Goal: Transaction & Acquisition: Book appointment/travel/reservation

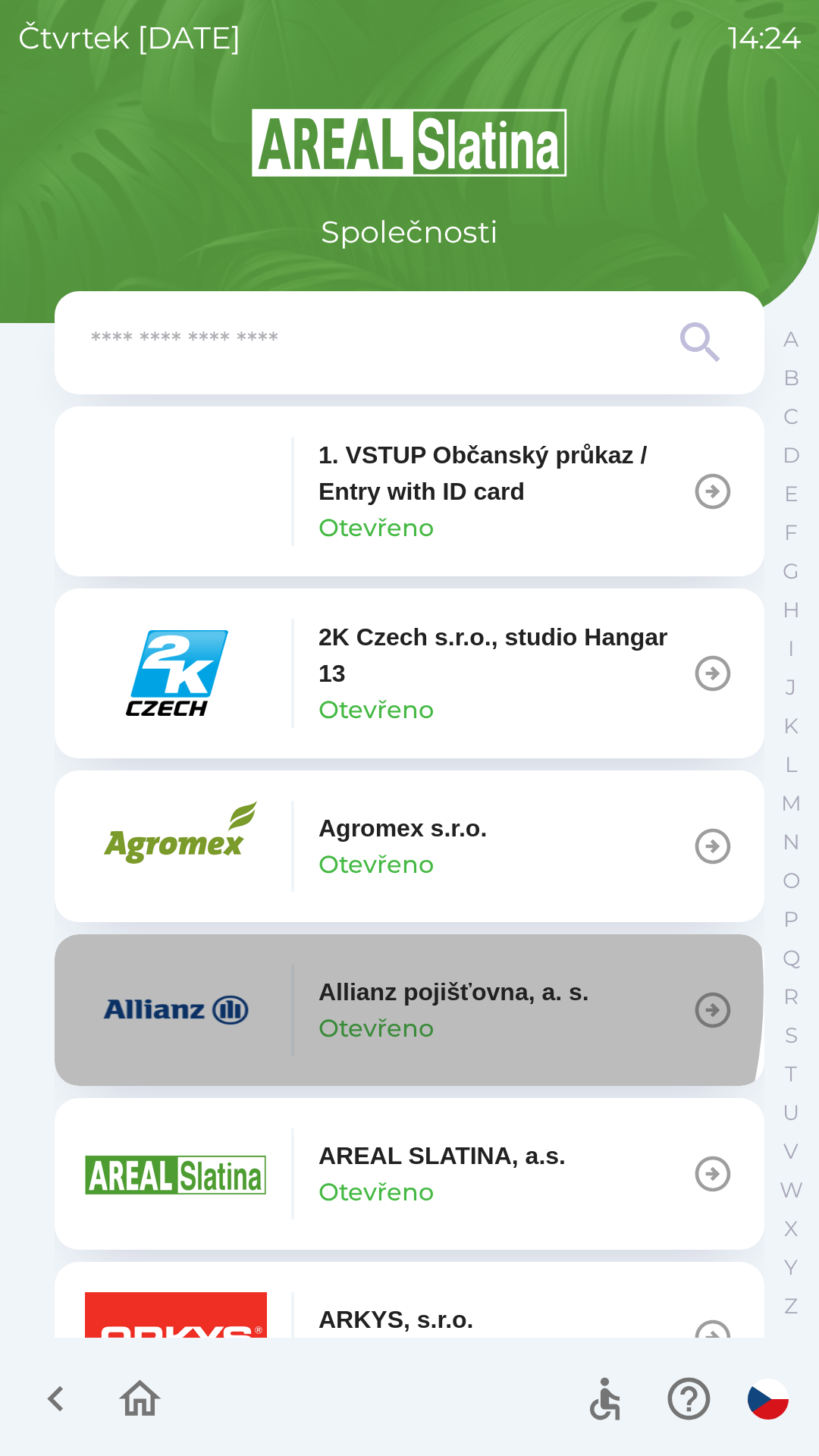
click at [296, 991] on div "Allianz pojišťovna, a. s. Otevřeno" at bounding box center [337, 1010] width 504 height 91
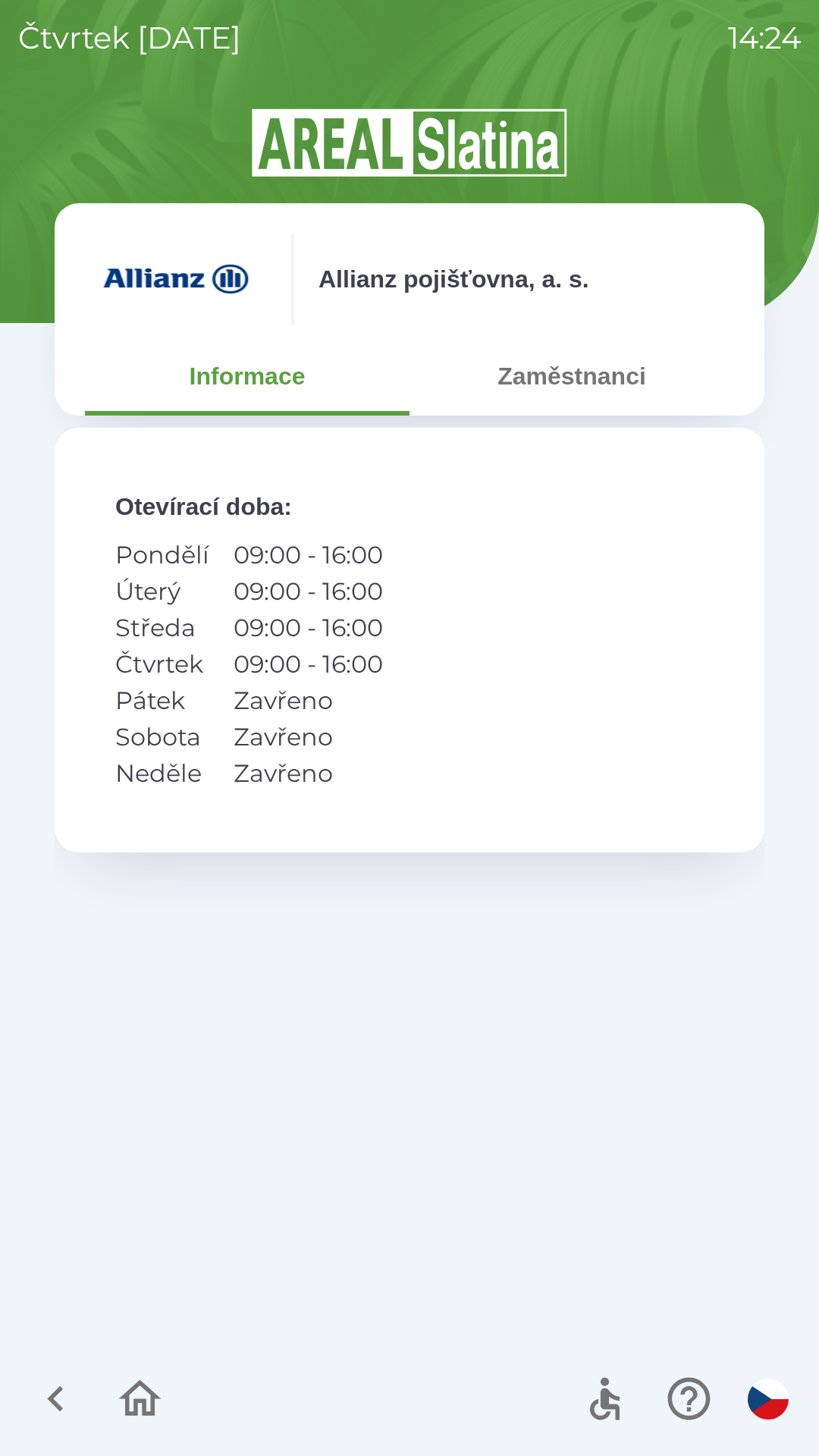
click at [563, 379] on button "Zaměstnanci" at bounding box center [571, 375] width 324 height 54
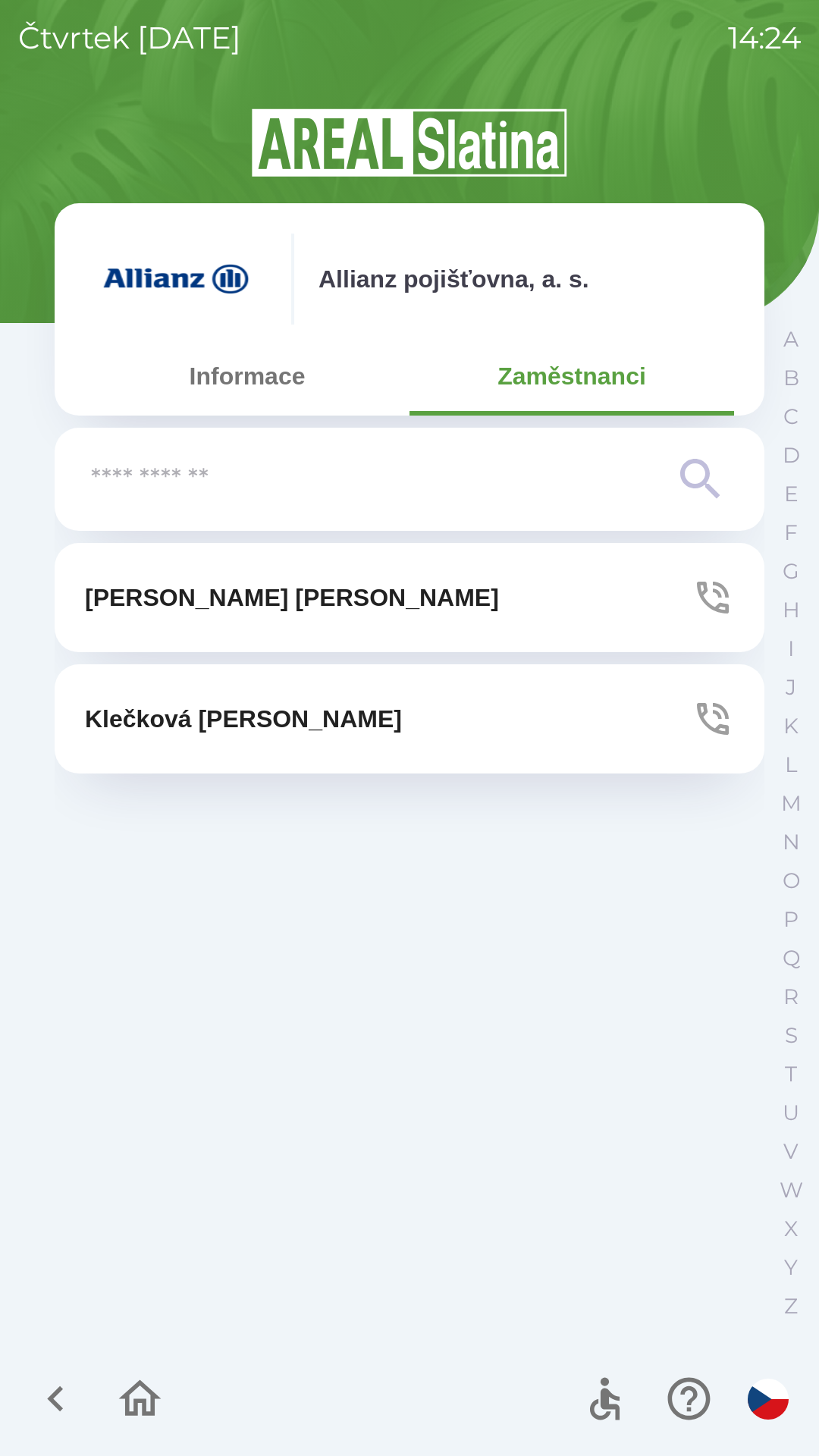
click at [443, 591] on button "[PERSON_NAME]" at bounding box center [409, 597] width 710 height 109
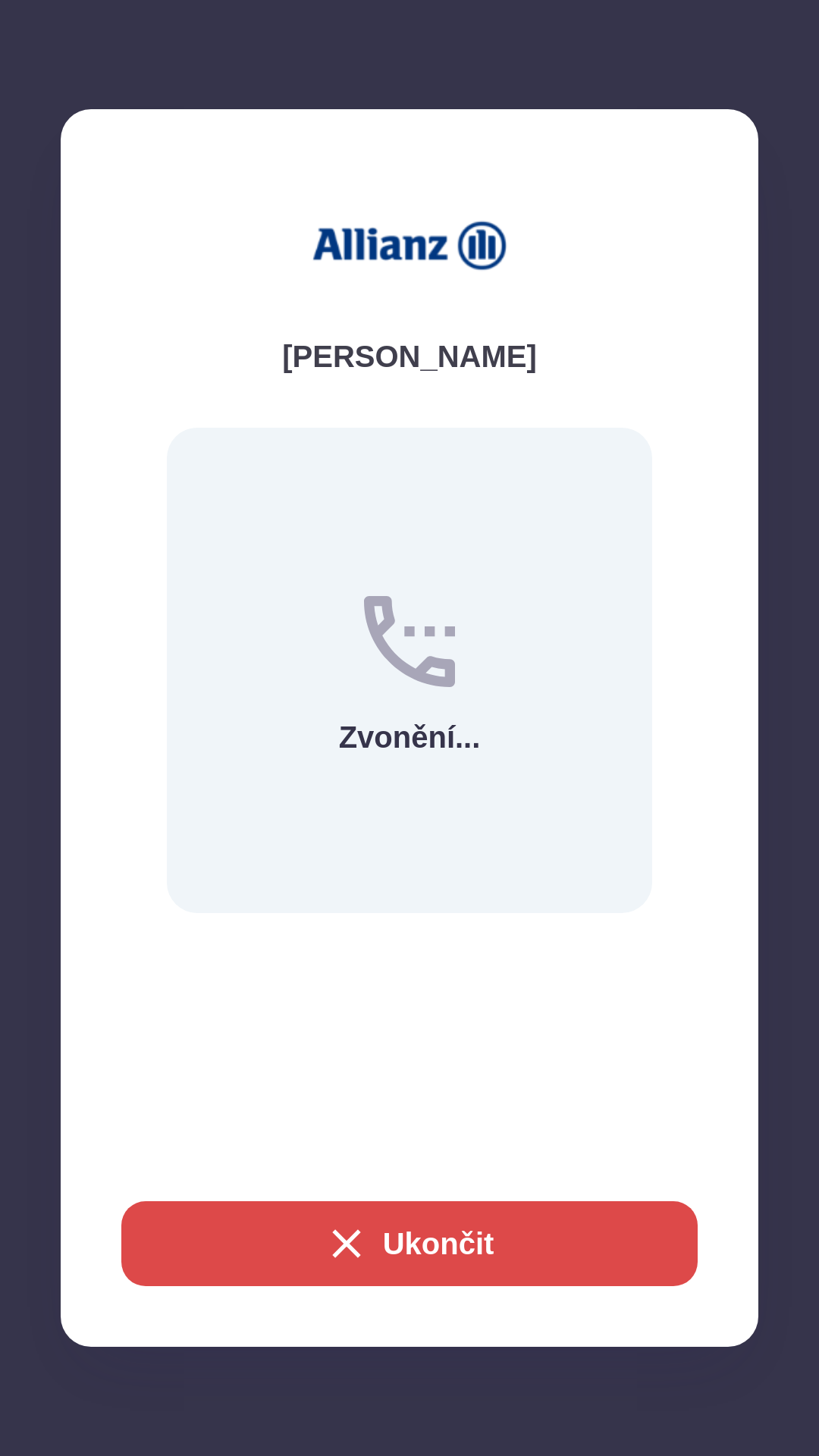
click at [557, 1247] on button "Ukončit" at bounding box center [410, 1243] width 576 height 85
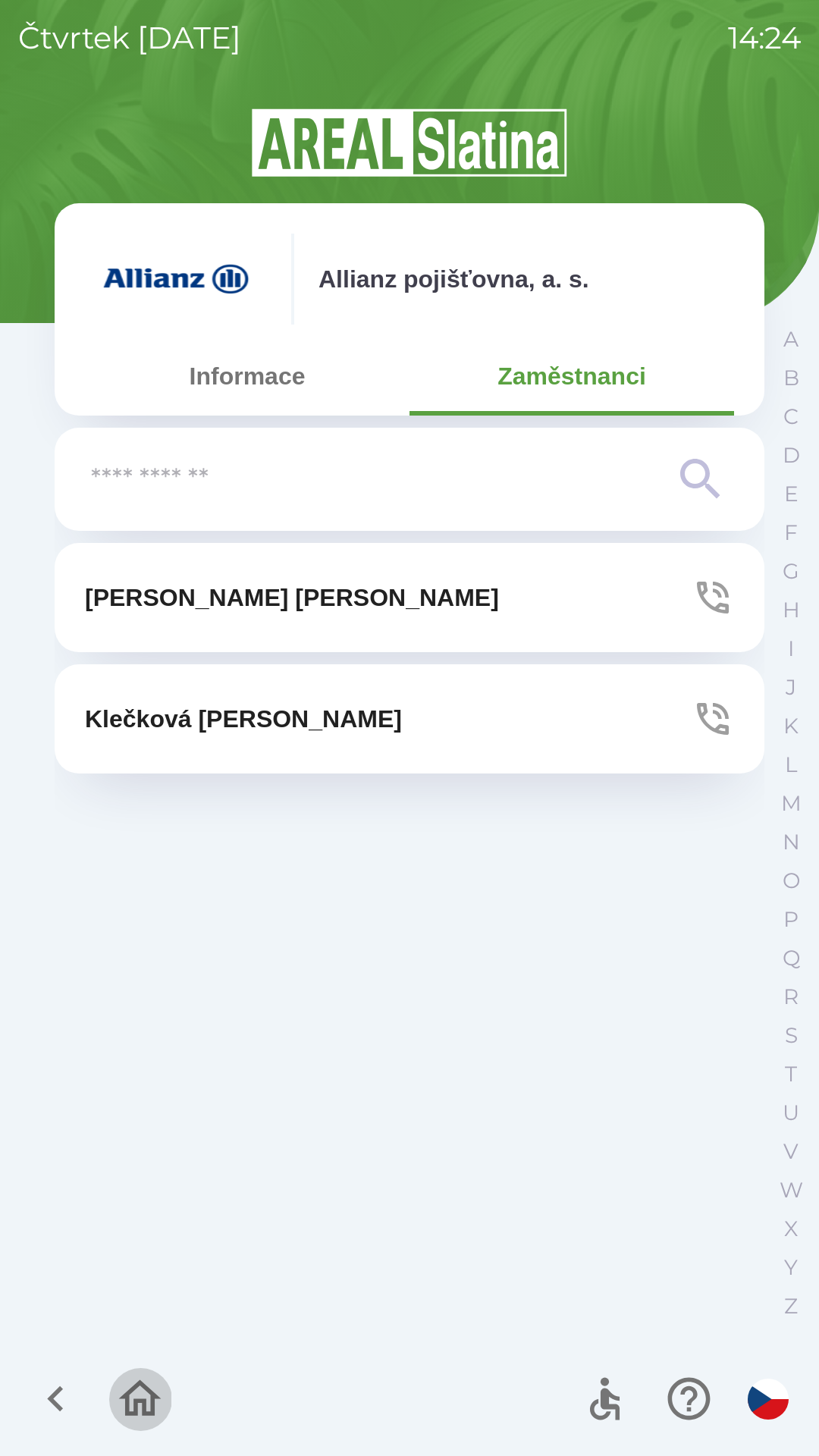
click at [154, 1395] on icon "button" at bounding box center [139, 1398] width 42 height 36
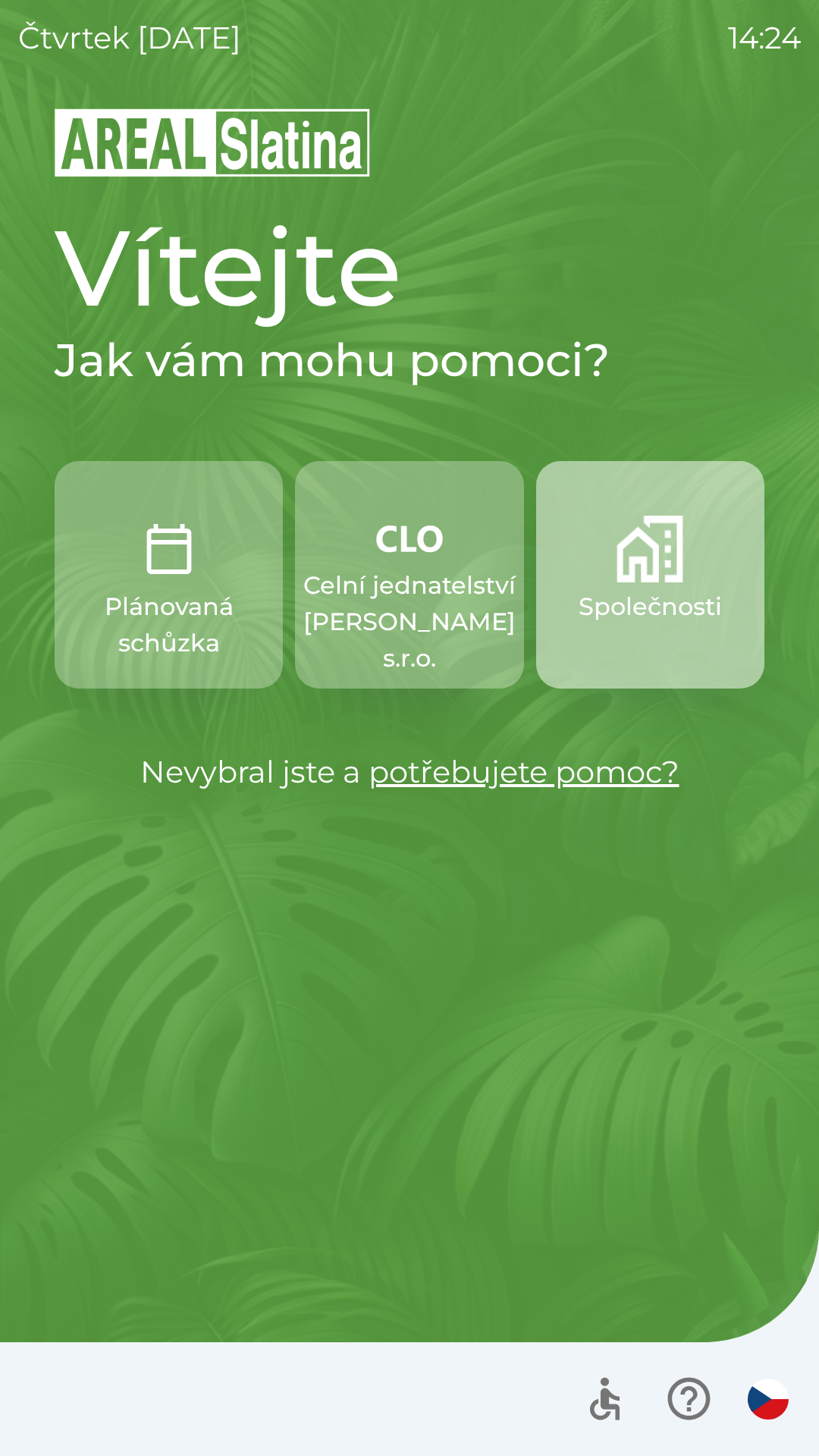
click at [643, 590] on p "Společnosti" at bounding box center [650, 607] width 144 height 36
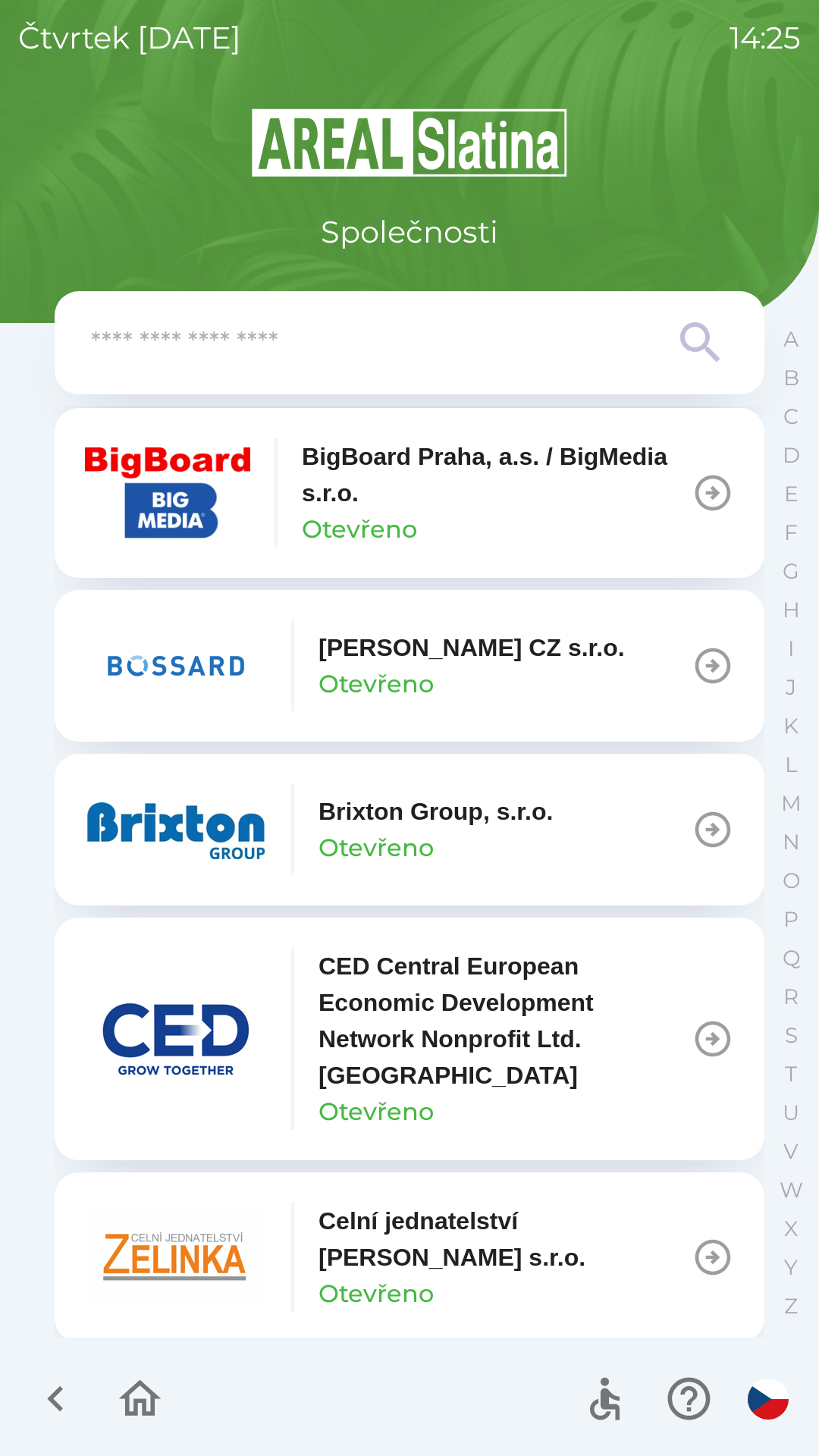
scroll to position [1866, 0]
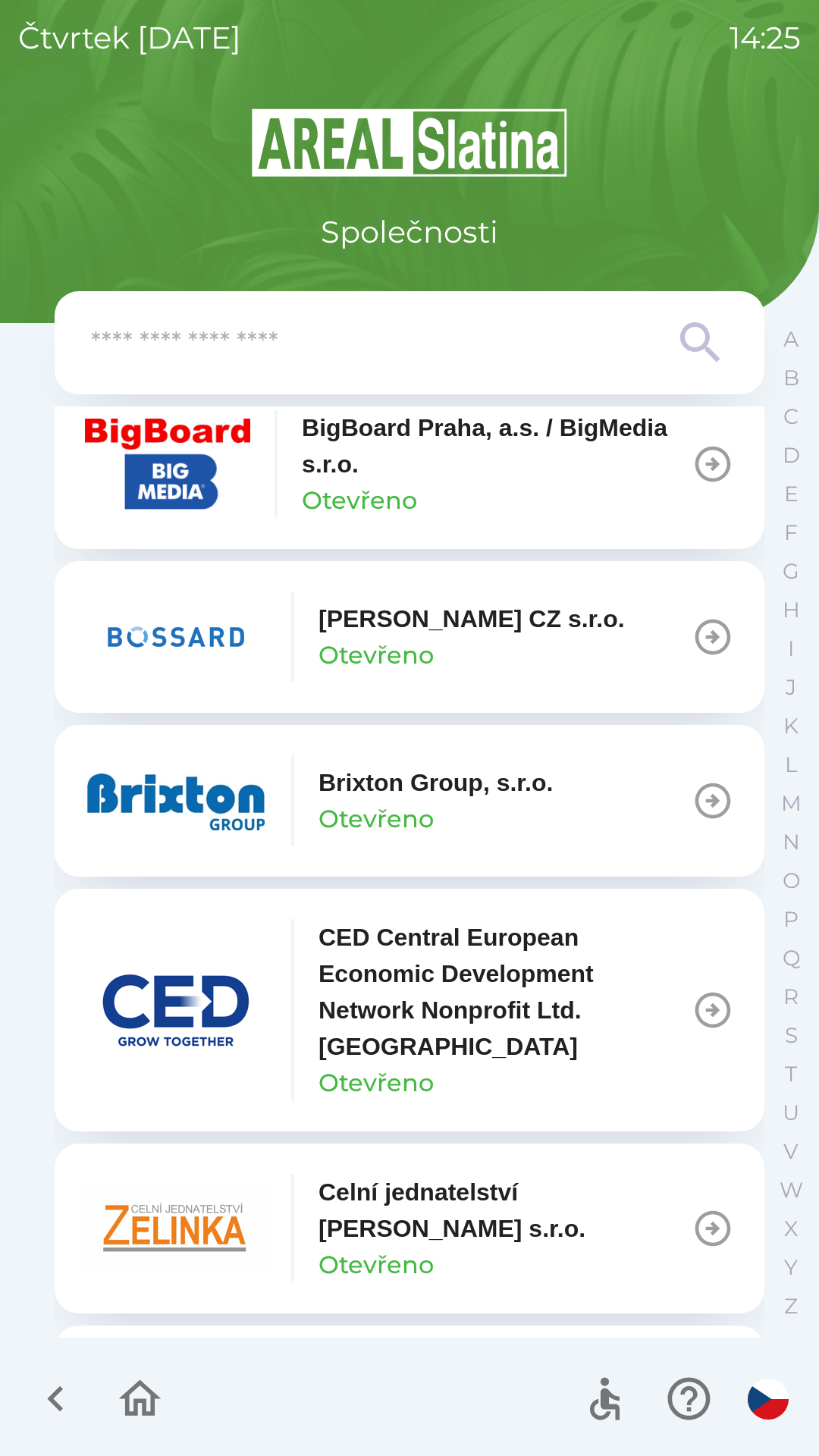
click at [385, 786] on p "Brixton Group, s.r.o." at bounding box center [435, 782] width 234 height 36
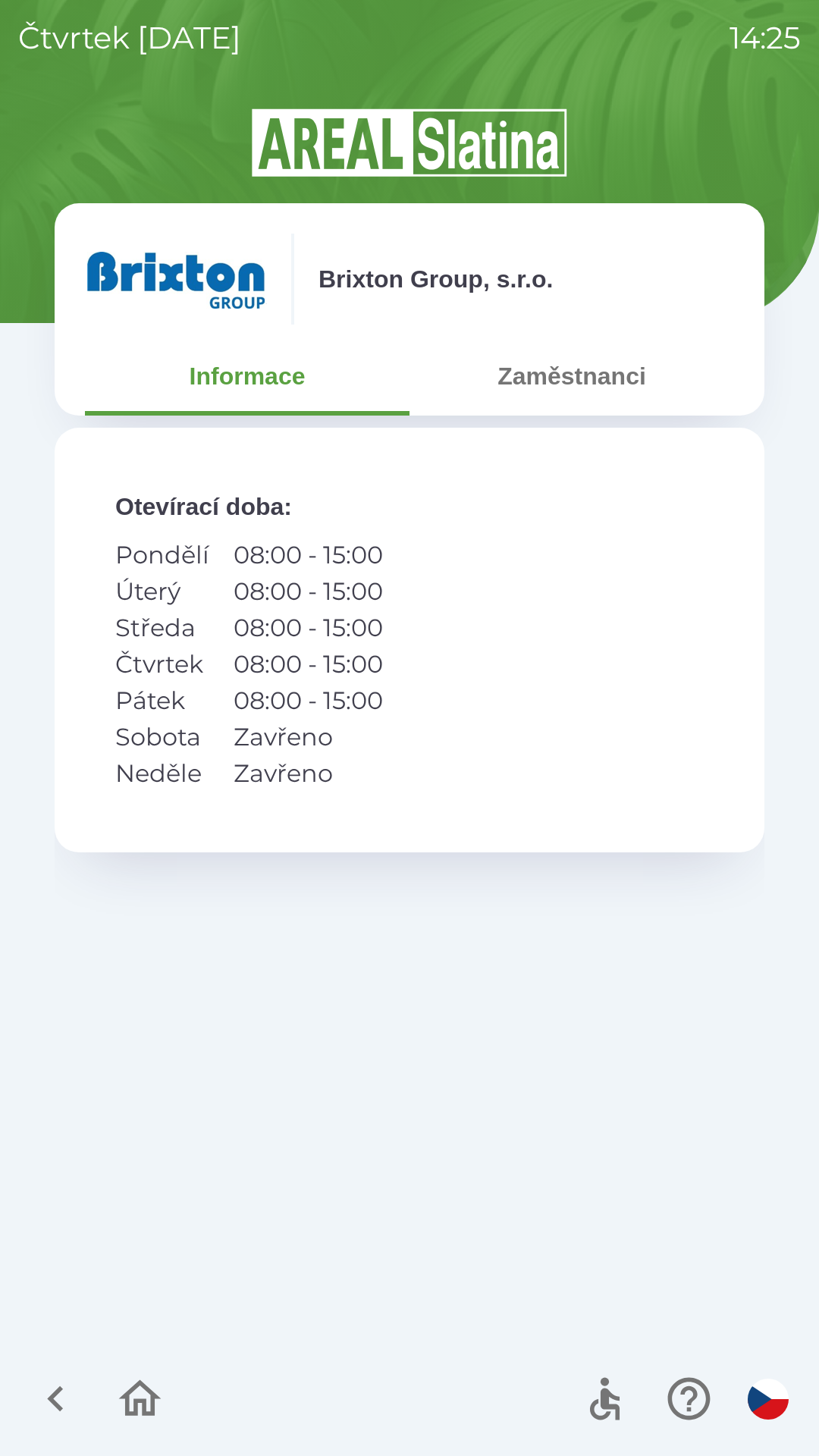
click at [541, 373] on button "Zaměstnanci" at bounding box center [571, 375] width 324 height 54
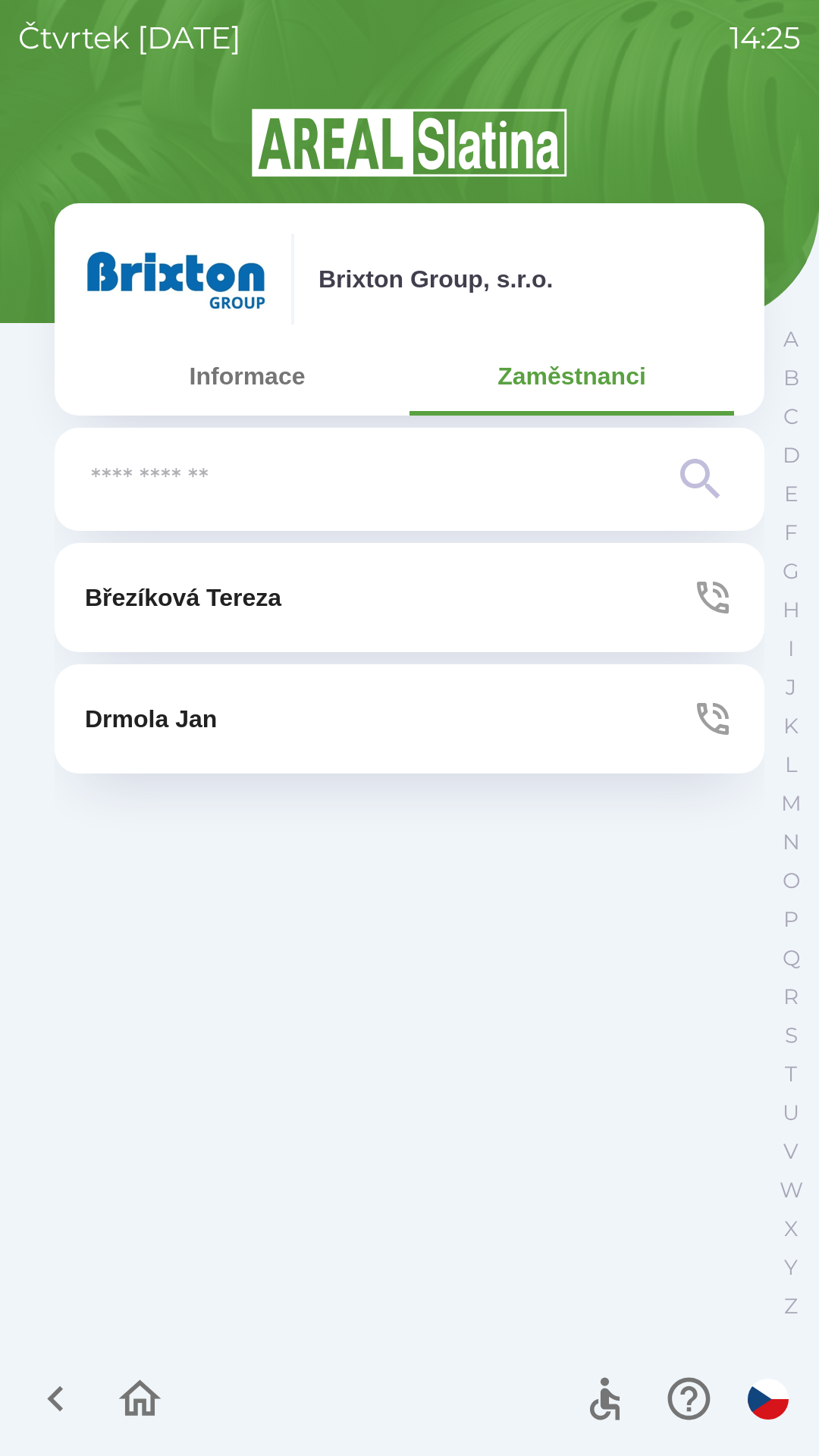
click at [279, 595] on p "Březíková Tereza" at bounding box center [183, 597] width 196 height 36
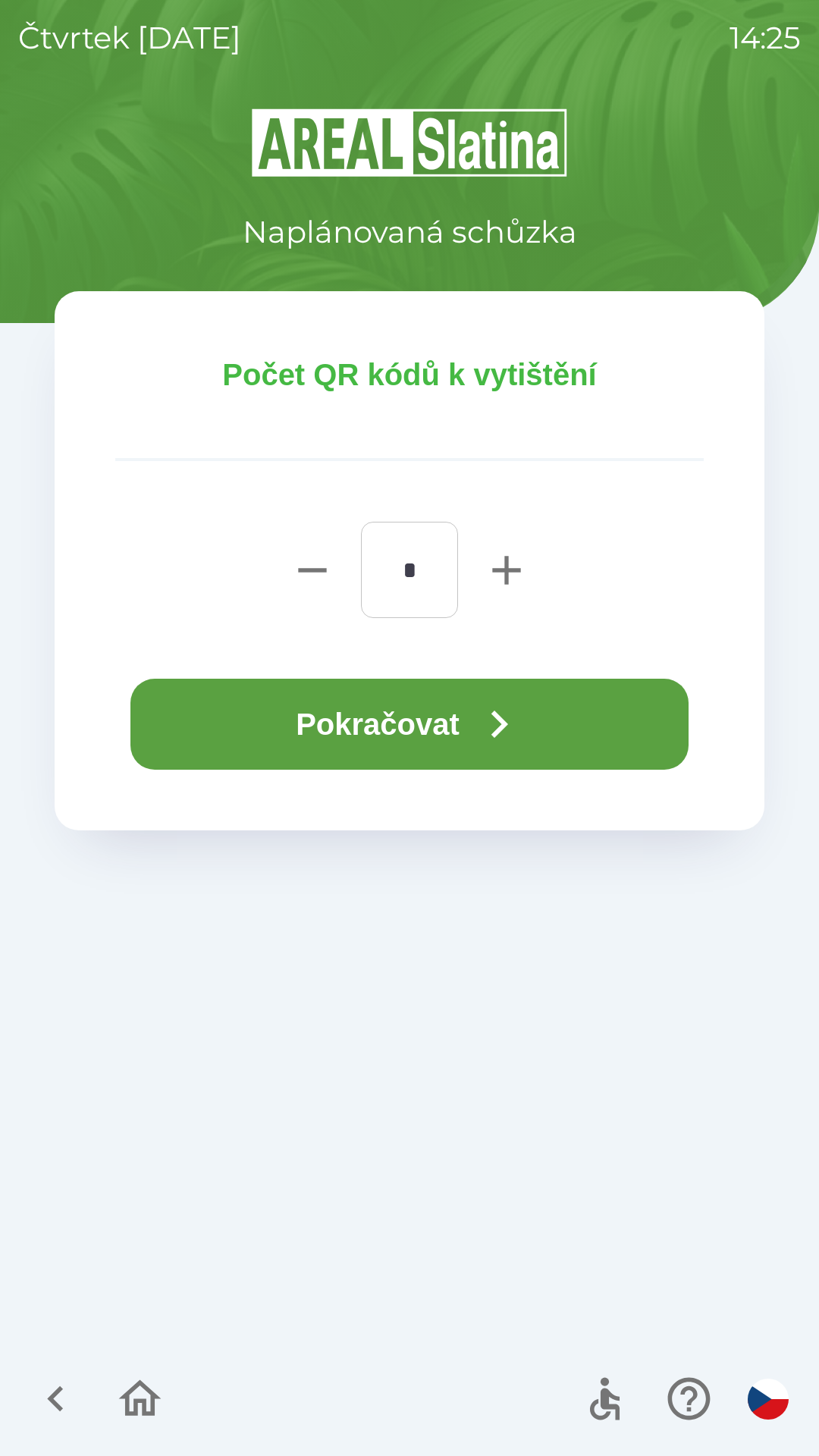
click at [463, 724] on button "Pokračovat" at bounding box center [410, 725] width 558 height 91
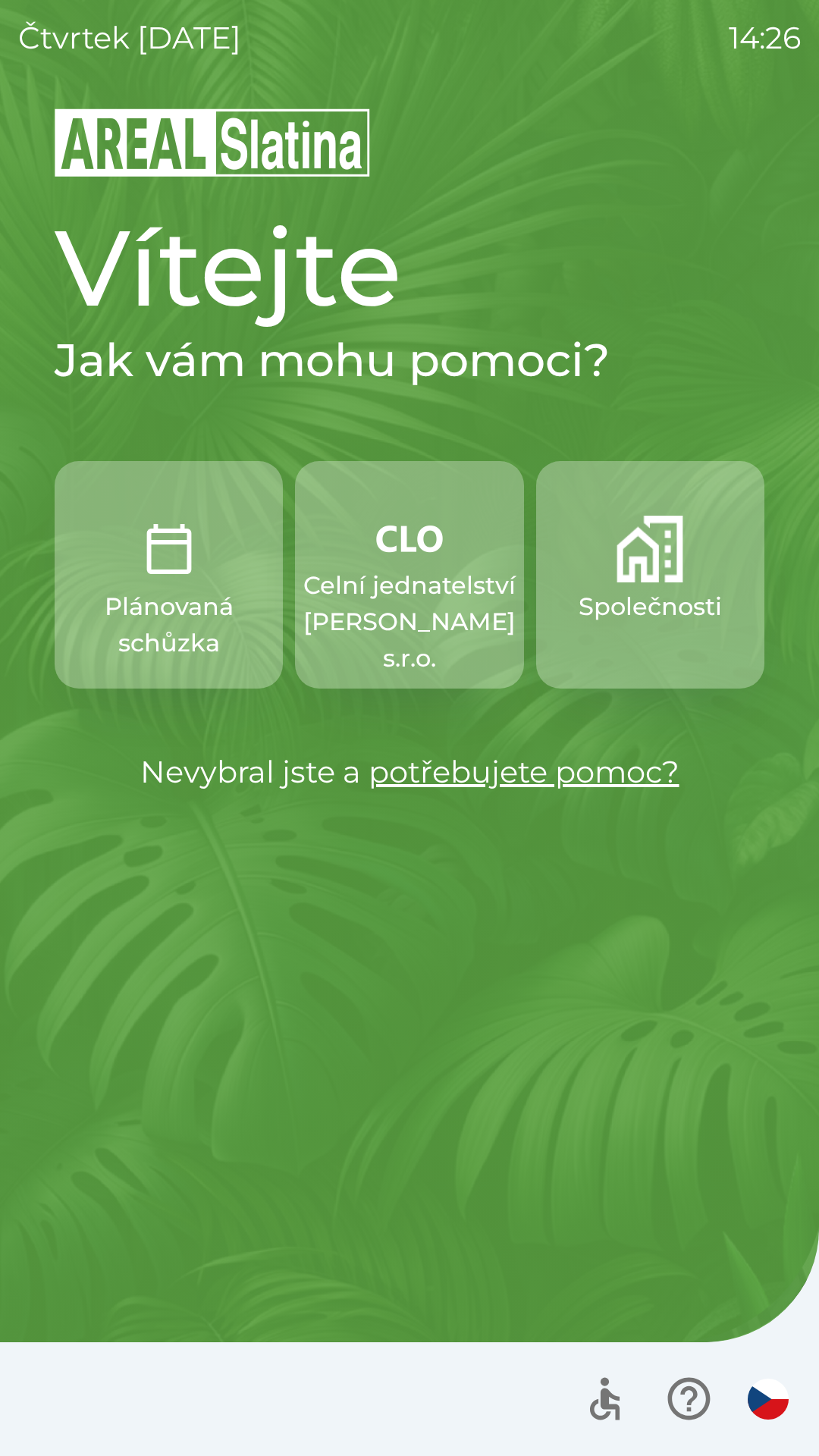
click at [634, 598] on p "Společnosti" at bounding box center [650, 607] width 144 height 36
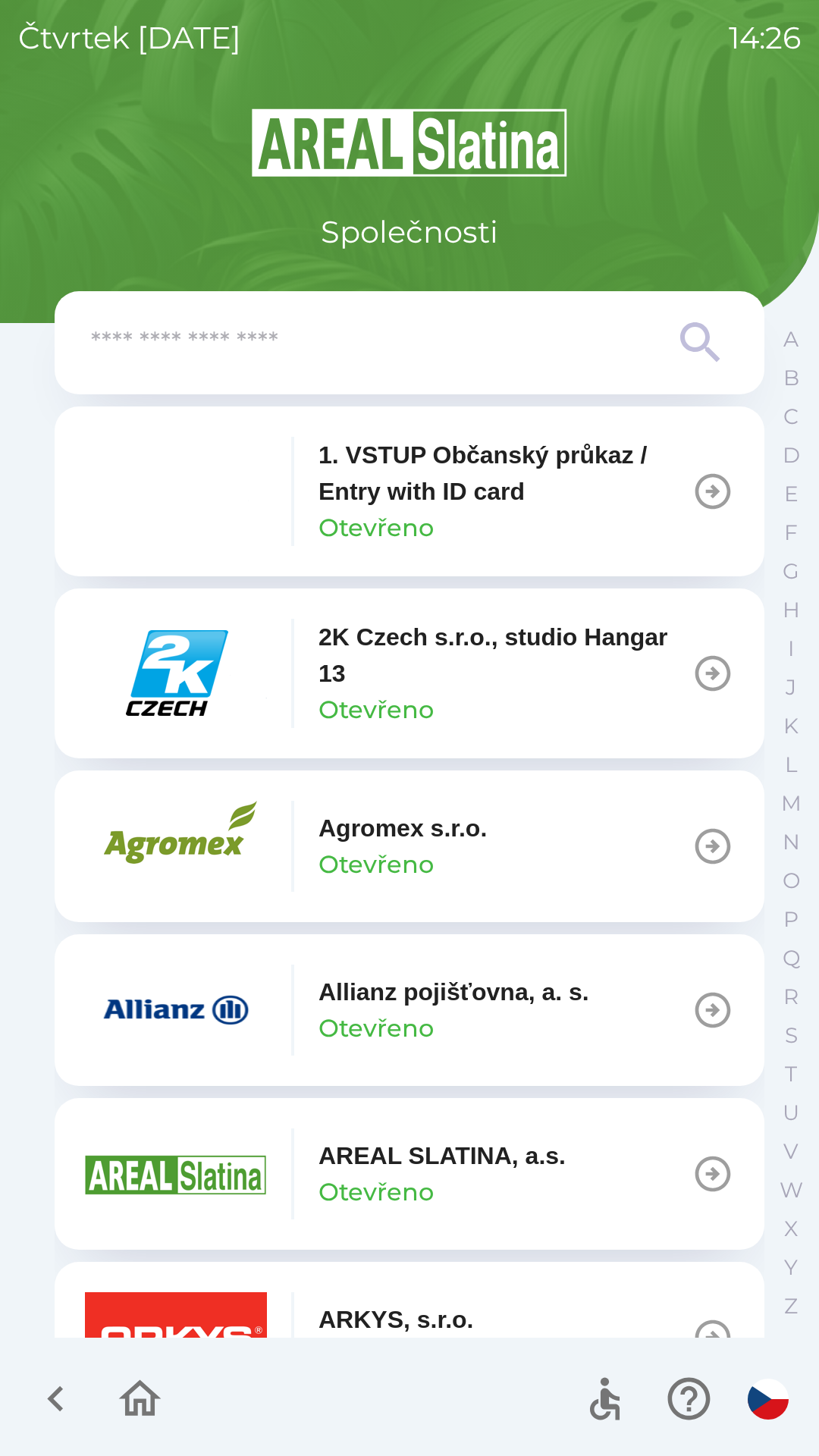
click at [227, 329] on input "text" at bounding box center [379, 343] width 576 height 41
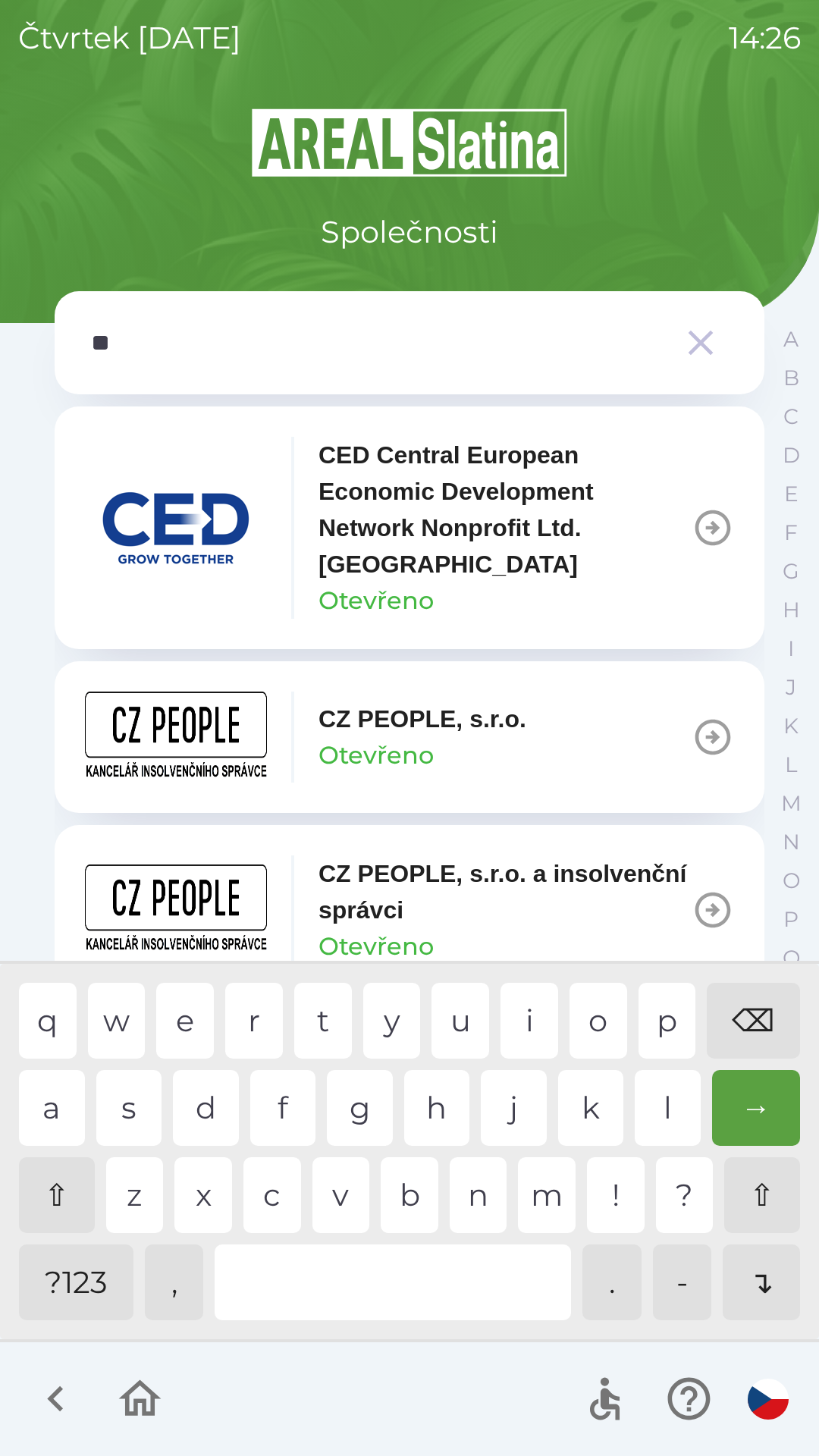
type input "***"
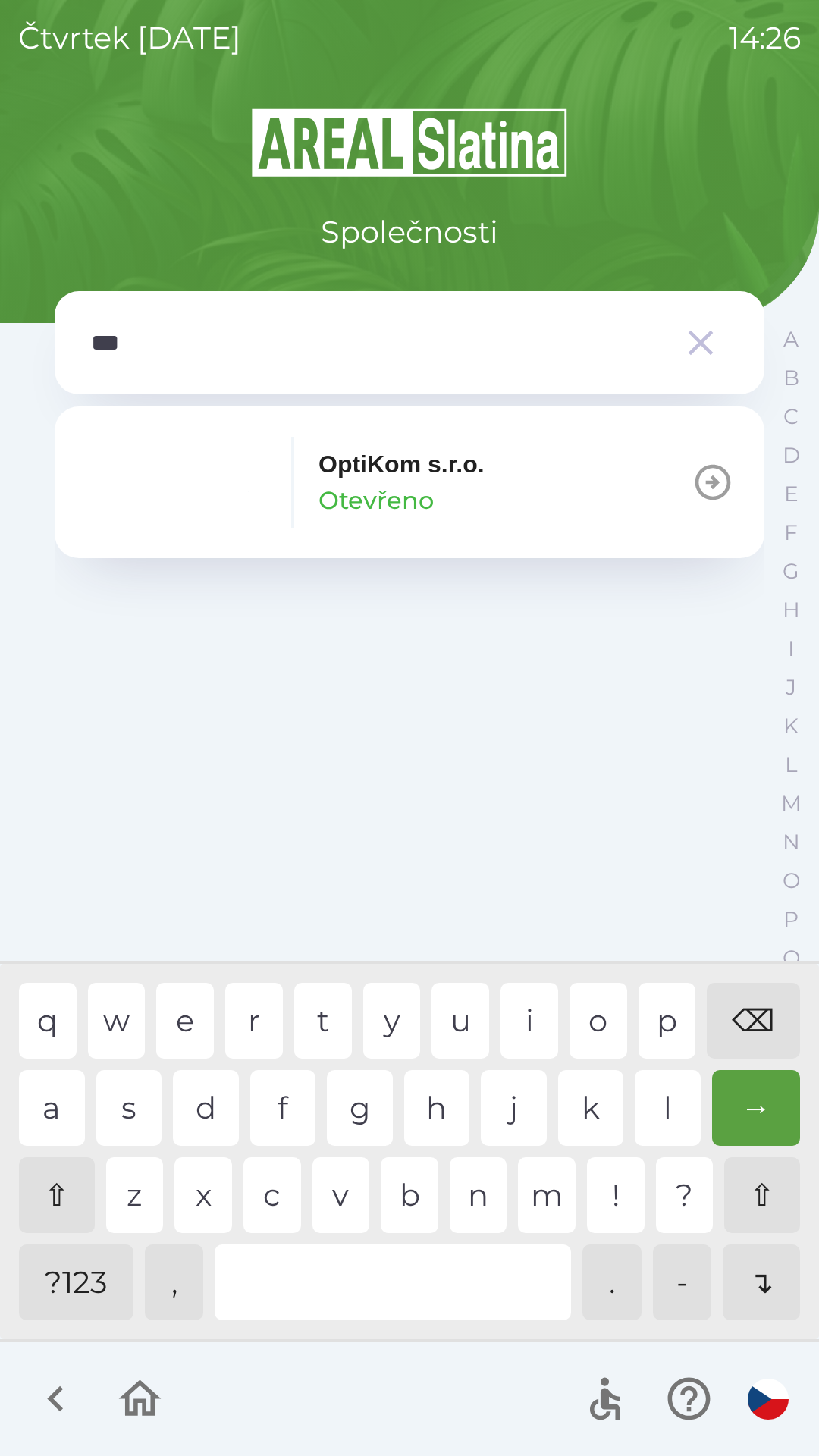
click at [354, 480] on p "OptiKom s.r.o." at bounding box center [401, 464] width 166 height 36
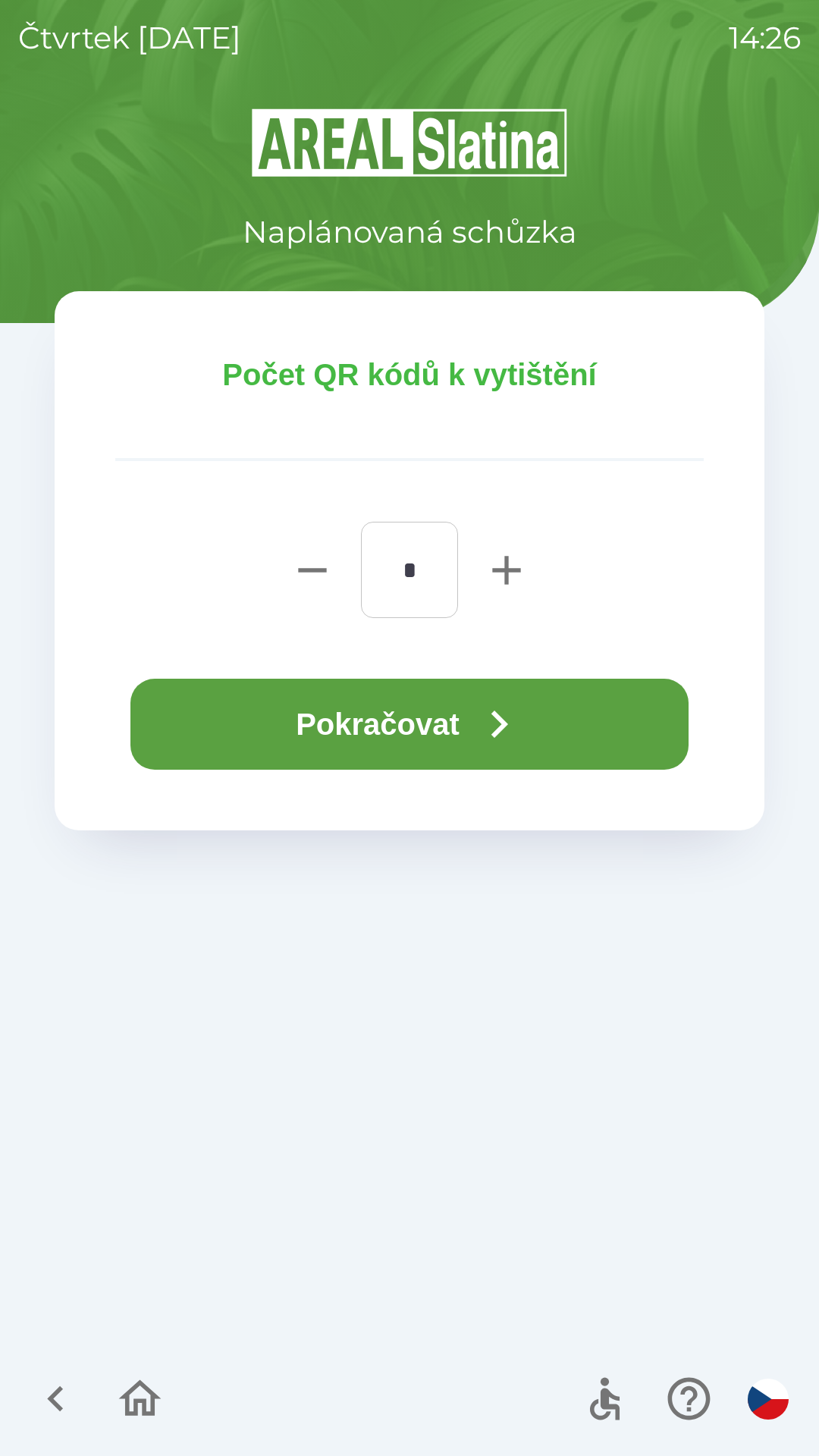
click at [399, 737] on button "Pokračovat" at bounding box center [410, 725] width 558 height 91
